Goal: Task Accomplishment & Management: Manage account settings

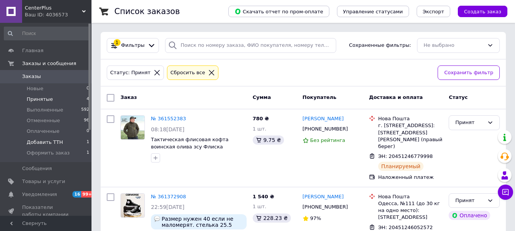
click at [48, 142] on span "Добавить ТТН" at bounding box center [45, 142] width 36 height 7
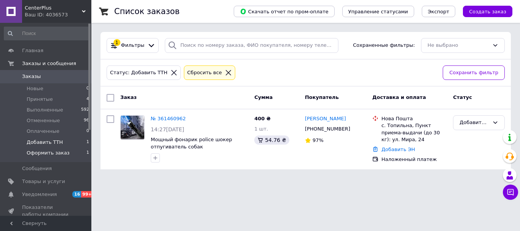
click at [45, 152] on span "Оформить заказ" at bounding box center [48, 153] width 43 height 7
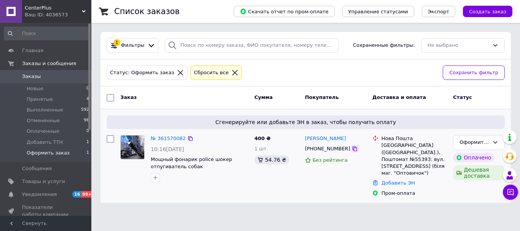
click at [352, 149] on icon at bounding box center [355, 149] width 6 height 6
click at [43, 92] on li "Новые 0" at bounding box center [47, 88] width 94 height 11
